Goal: Share content

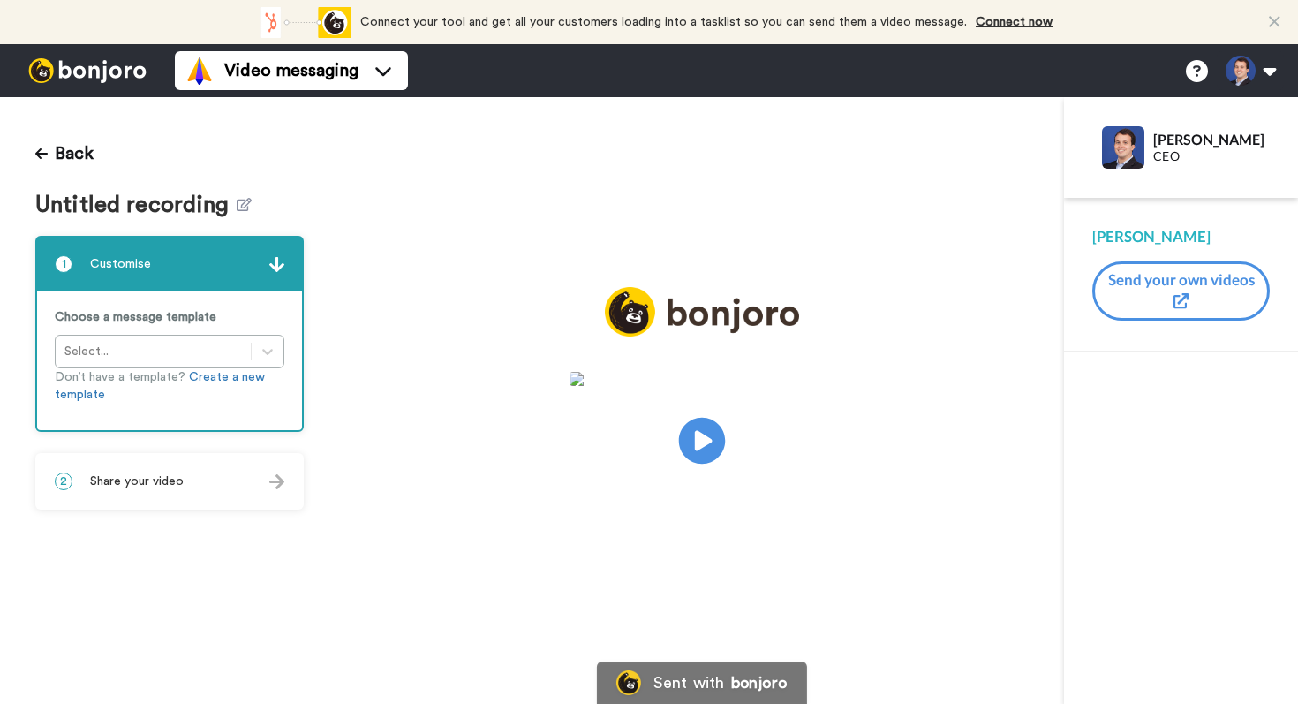
click at [707, 436] on icon at bounding box center [701, 441] width 47 height 47
click at [701, 448] on icon "Play/Pause" at bounding box center [701, 441] width 47 height 84
click at [701, 448] on icon at bounding box center [701, 441] width 47 height 47
click at [206, 482] on div "2 Share your video" at bounding box center [169, 481] width 265 height 53
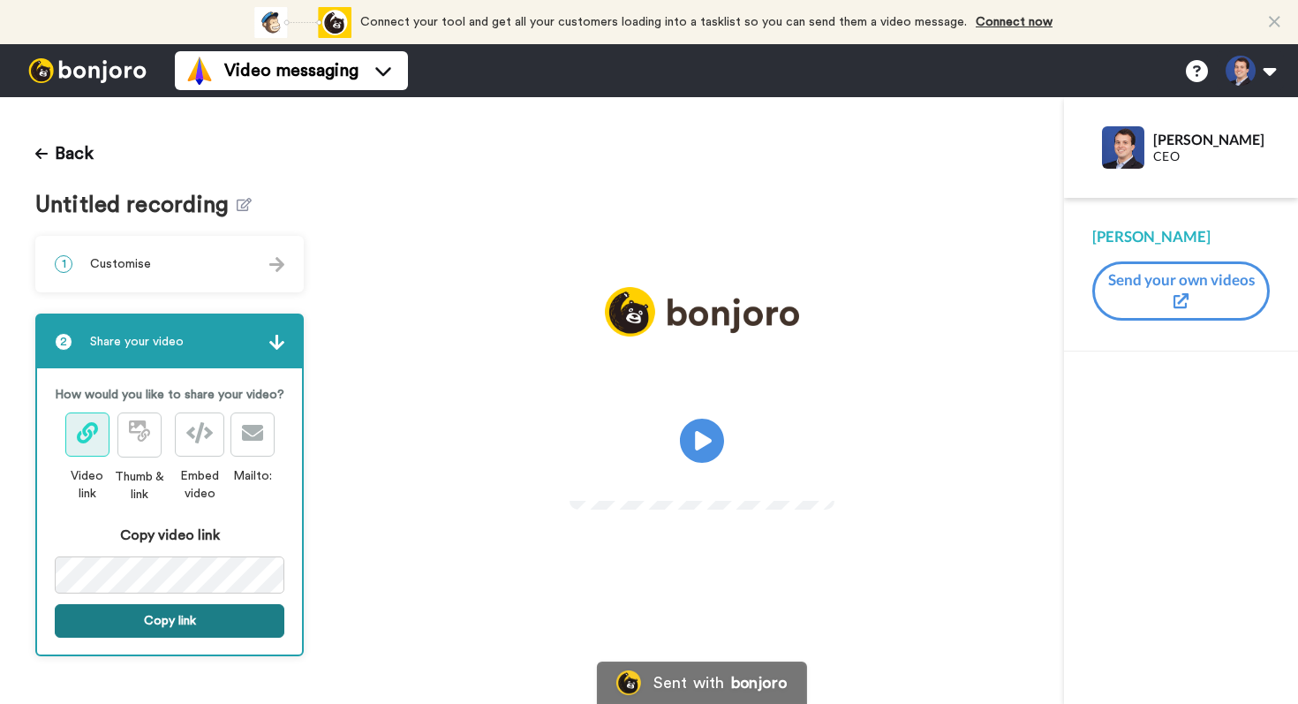
click at [193, 630] on button "Copy link" at bounding box center [170, 621] width 230 height 34
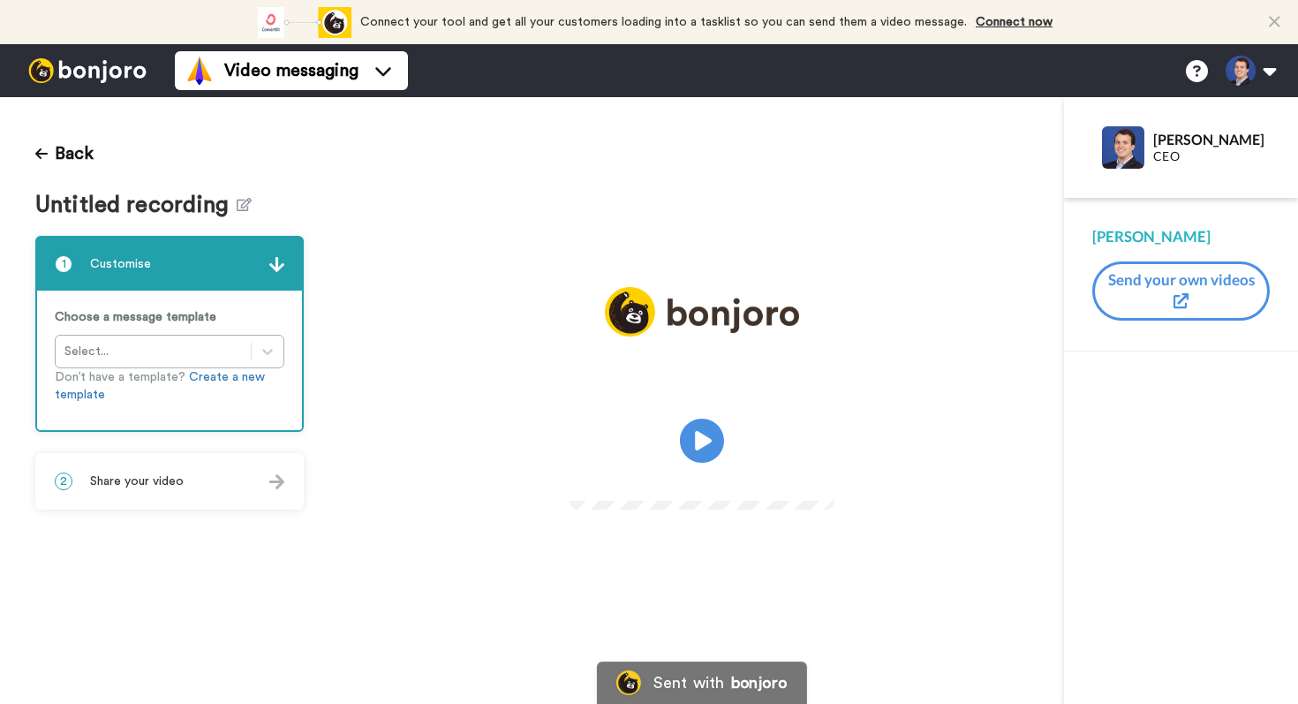
click at [149, 481] on span "Share your video" at bounding box center [137, 481] width 94 height 18
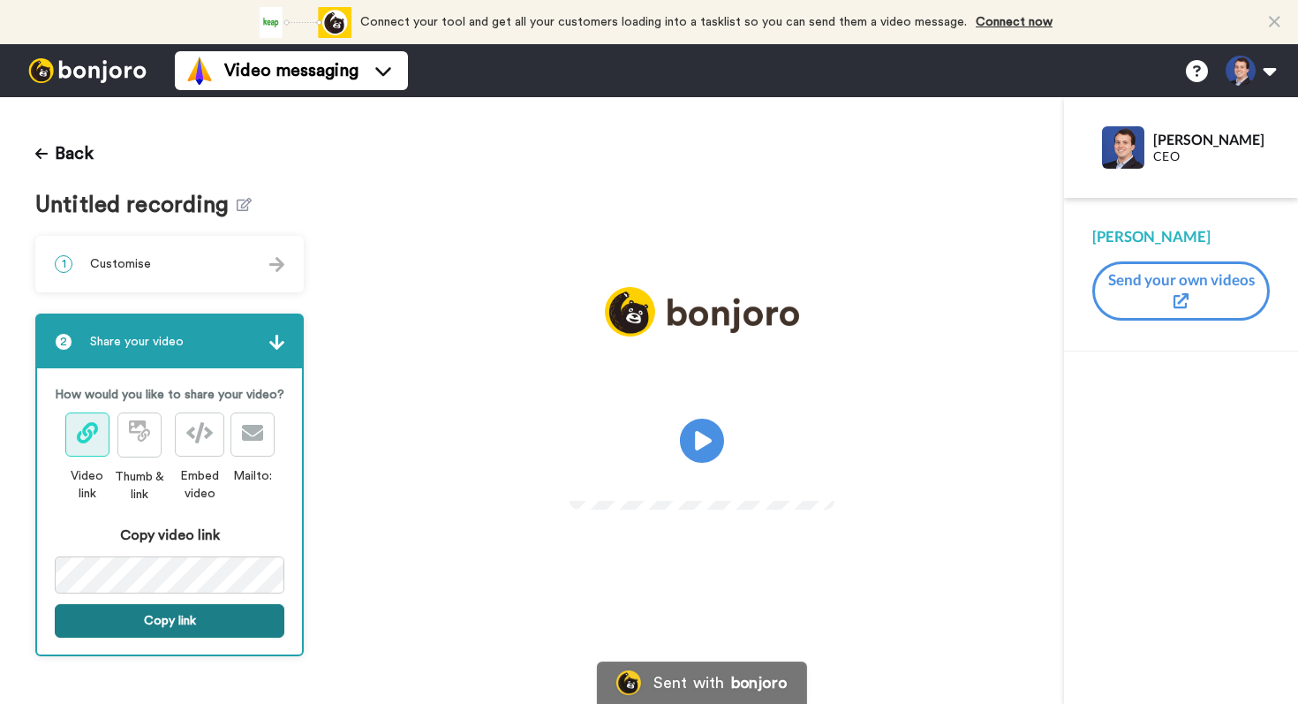
click at [171, 627] on button "Copy link" at bounding box center [170, 621] width 230 height 34
